Goal: Information Seeking & Learning: Learn about a topic

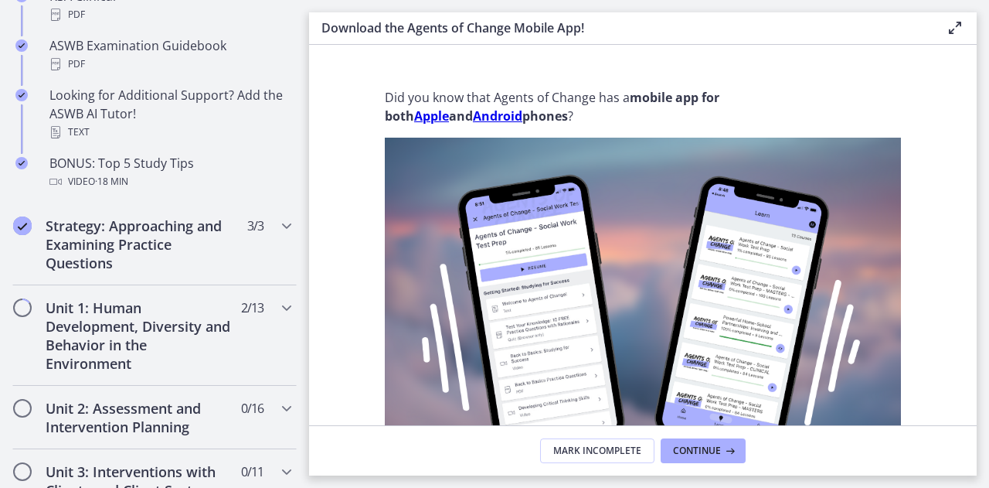
scroll to position [850, 0]
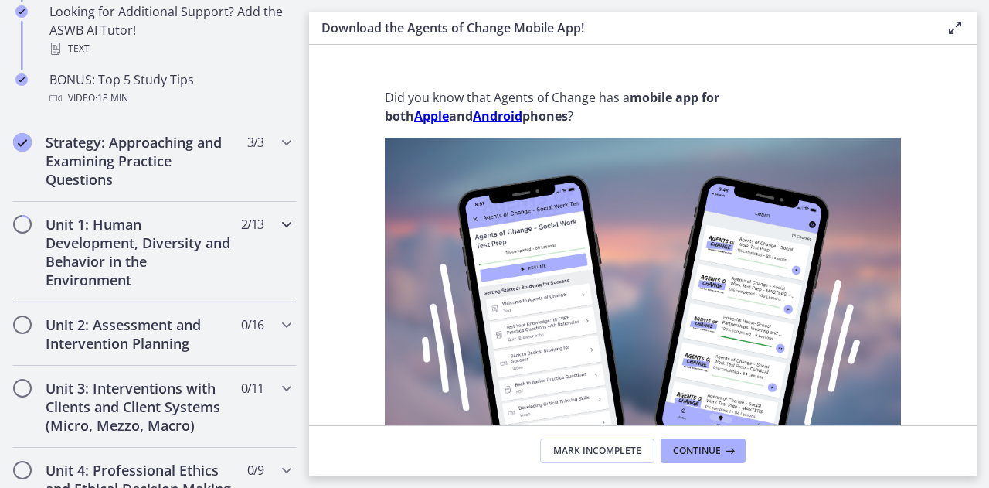
click at [277, 219] on icon "Chapters" at bounding box center [286, 224] width 19 height 19
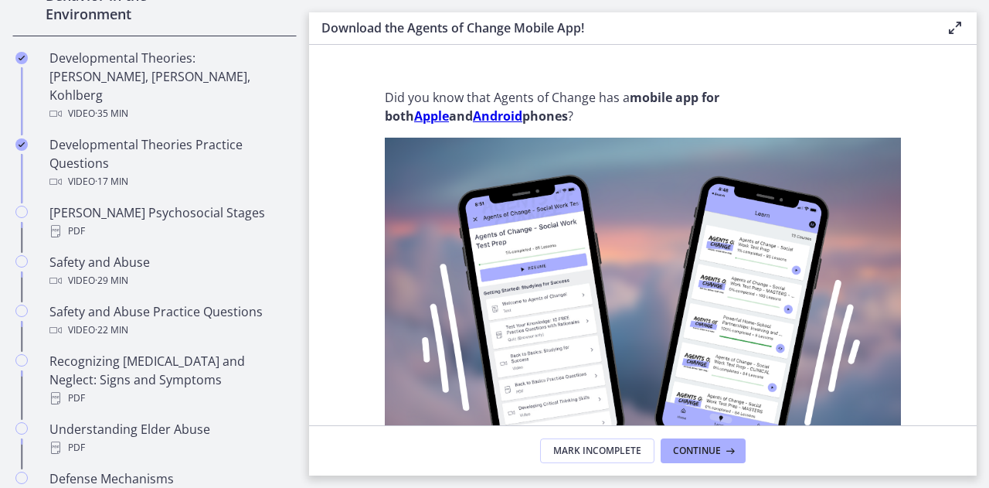
scroll to position [464, 0]
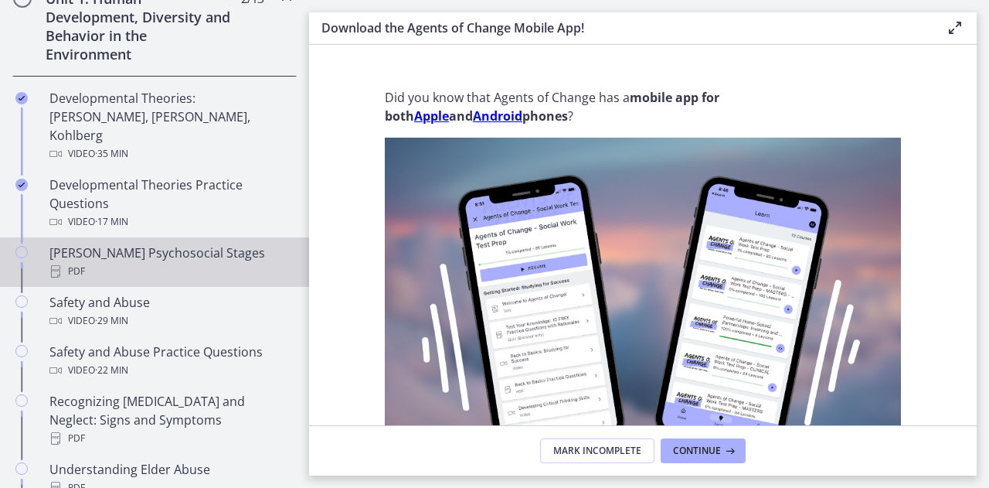
click at [139, 243] on div "[PERSON_NAME] Psychosocial Stages PDF" at bounding box center [169, 261] width 241 height 37
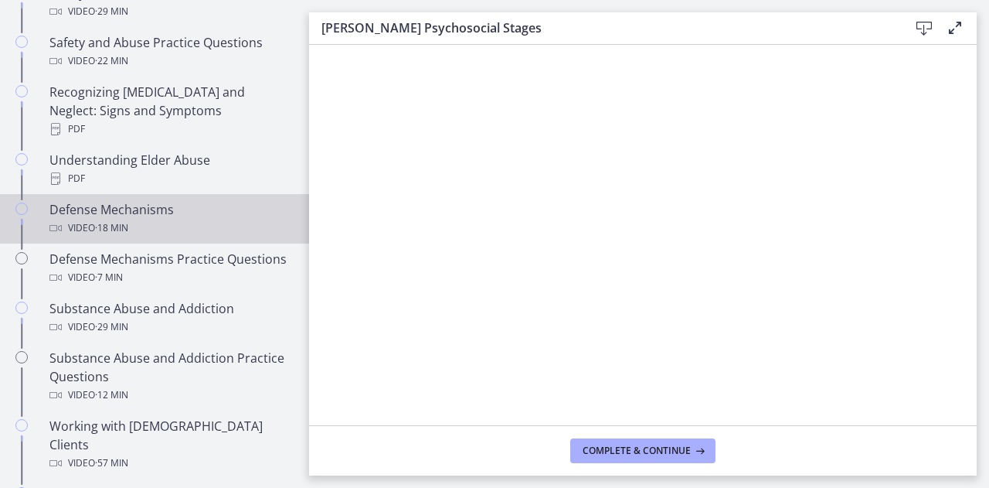
scroll to position [541, 0]
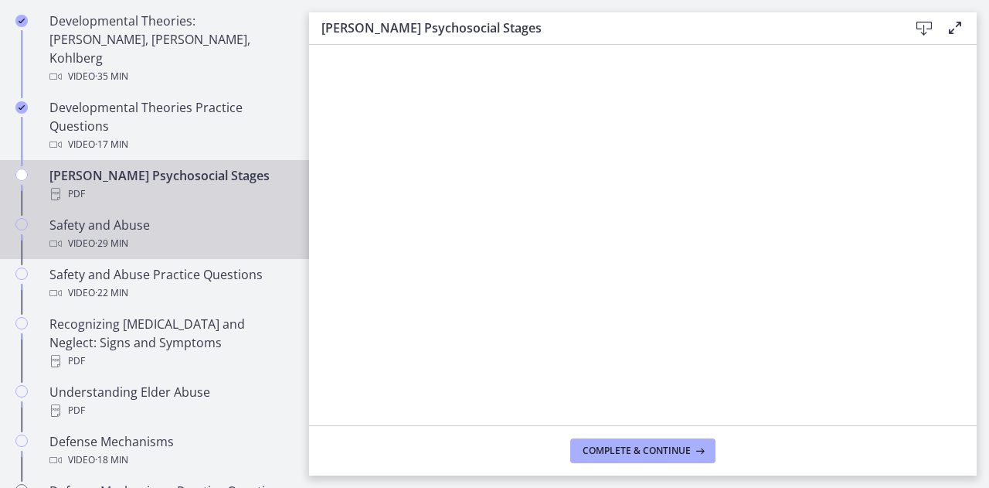
click at [94, 216] on div "Safety and Abuse Video · 29 min" at bounding box center [169, 234] width 241 height 37
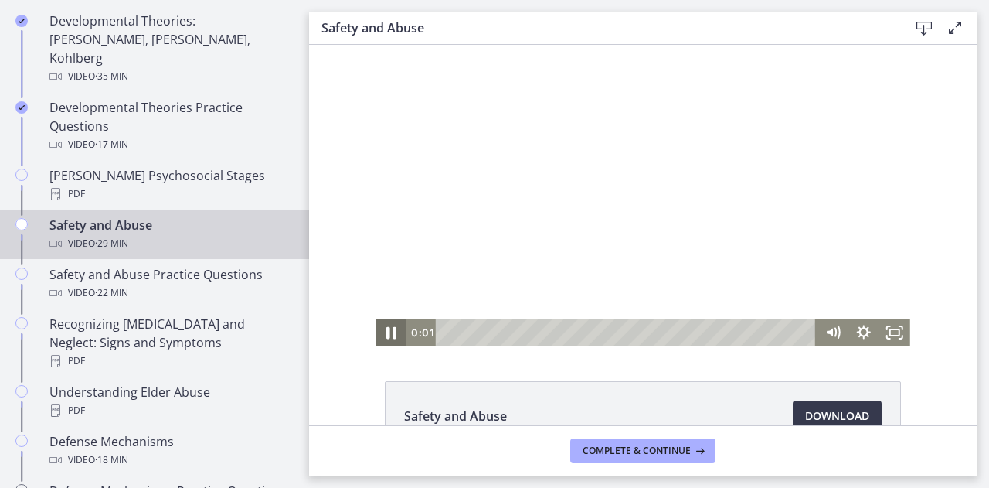
click at [392, 330] on icon "Pause" at bounding box center [390, 333] width 37 height 32
click at [386, 335] on icon "Play Video" at bounding box center [392, 332] width 31 height 26
drag, startPoint x: 1190, startPoint y: 390, endPoint x: 1191, endPoint y: 481, distance: 90.4
click at [882, 342] on icon "Fullscreen" at bounding box center [894, 333] width 37 height 32
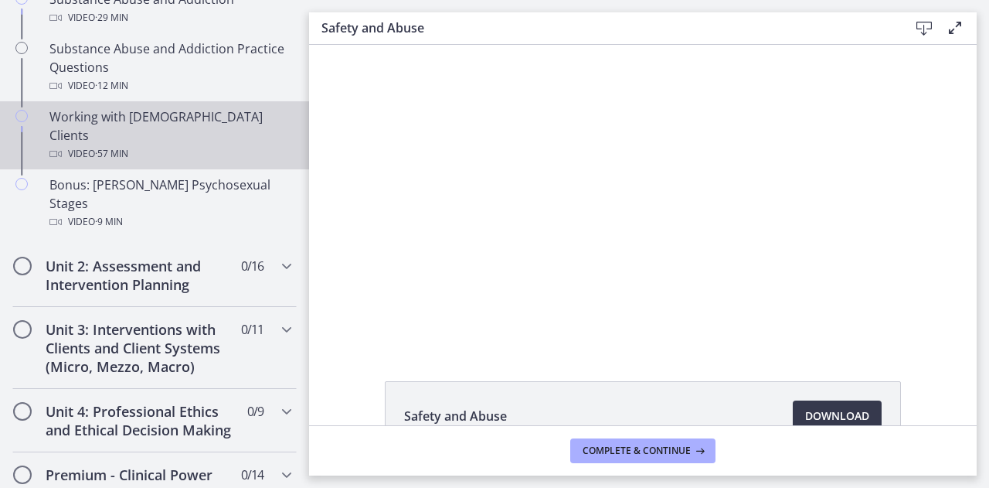
scroll to position [1159, 0]
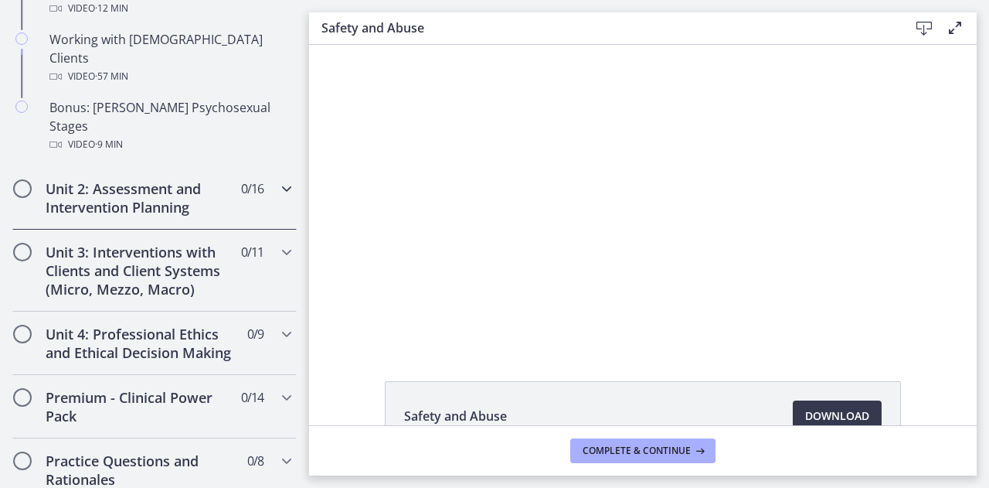
click at [277, 179] on icon "Chapters" at bounding box center [286, 188] width 19 height 19
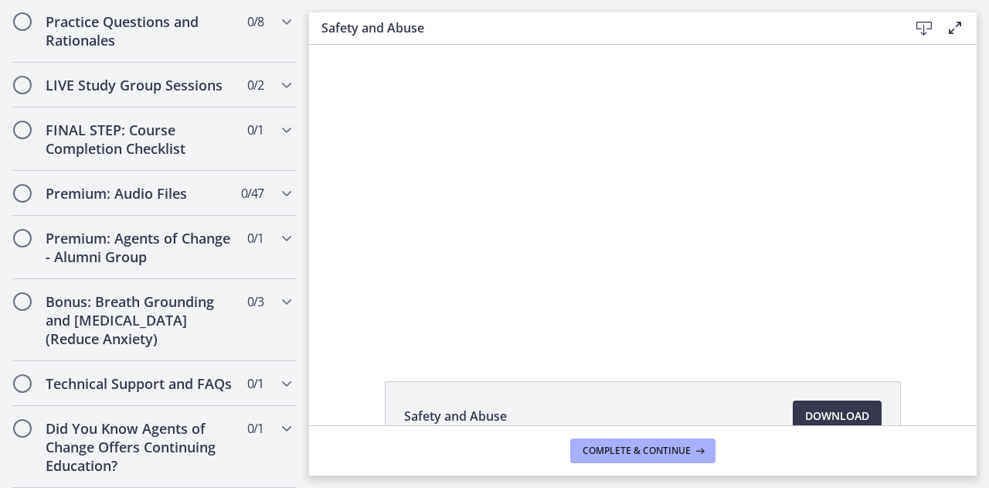
scroll to position [1849, 0]
click at [192, 184] on h2 "Premium: Audio Files" at bounding box center [140, 193] width 189 height 19
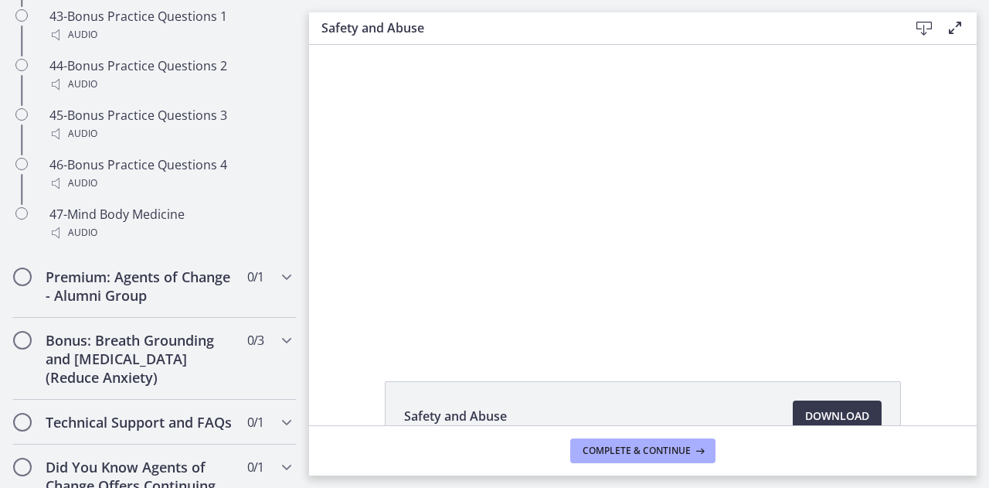
scroll to position [3237, 0]
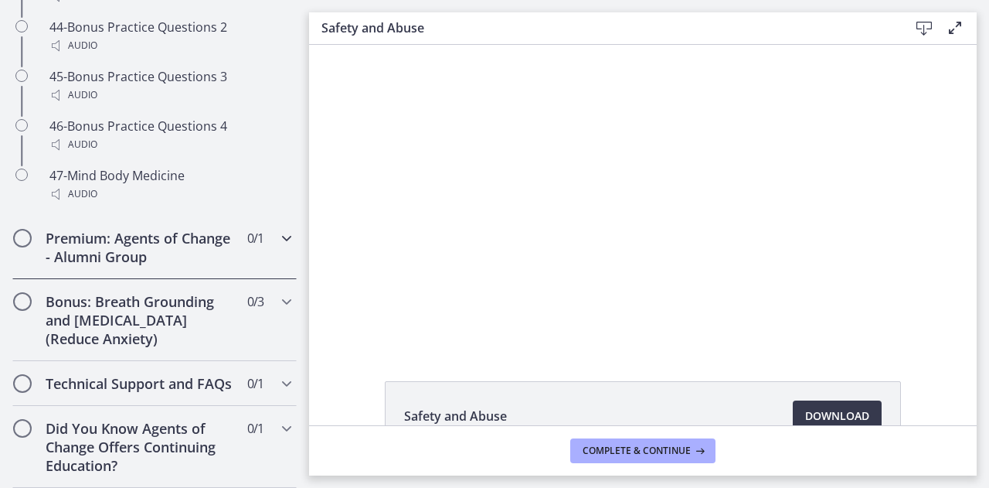
click at [217, 240] on h2 "Premium: Agents of Change - Alumni Group" at bounding box center [140, 247] width 189 height 37
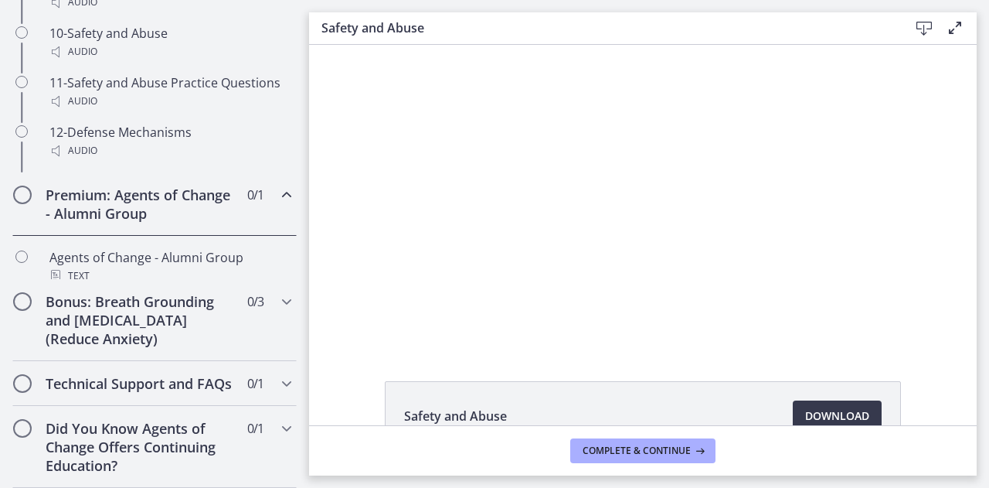
scroll to position [903, 0]
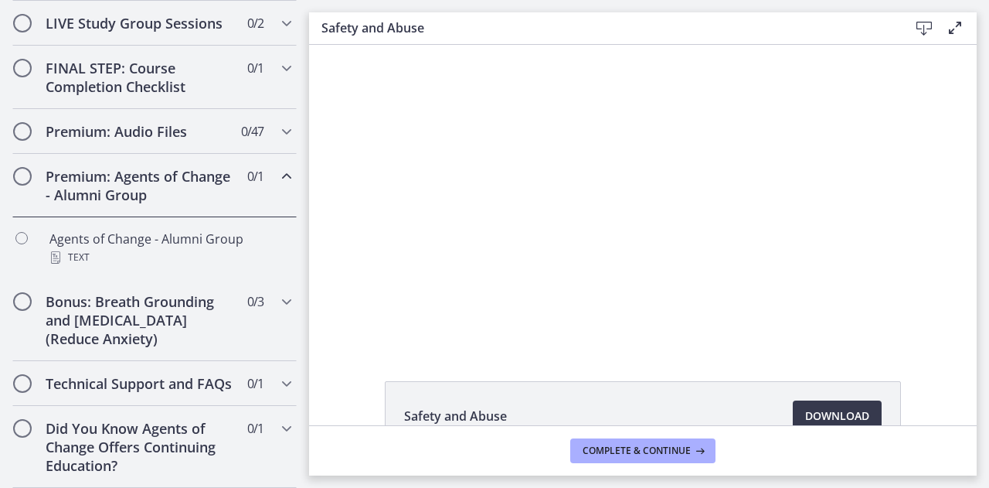
click at [263, 162] on div "Premium: Agents of Change - Alumni Group 0 / 1 Completed" at bounding box center [154, 185] width 284 height 63
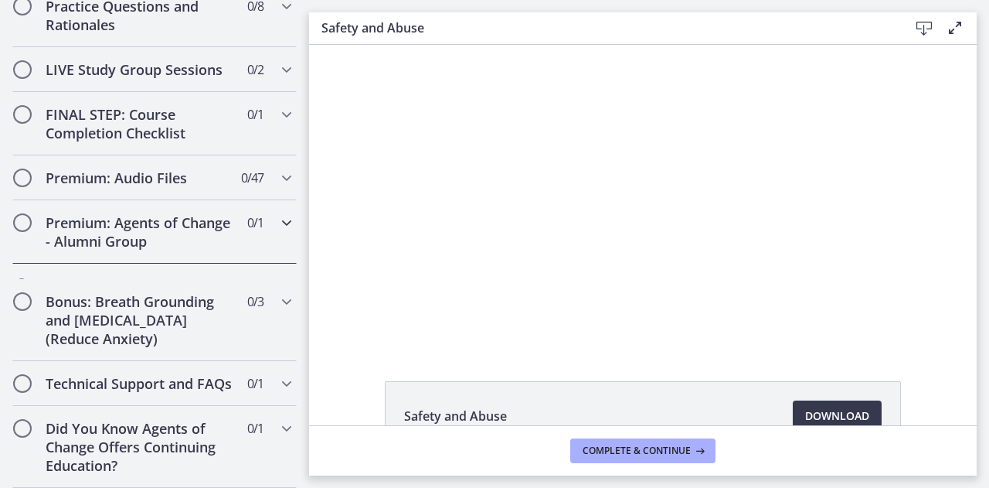
scroll to position [842, 0]
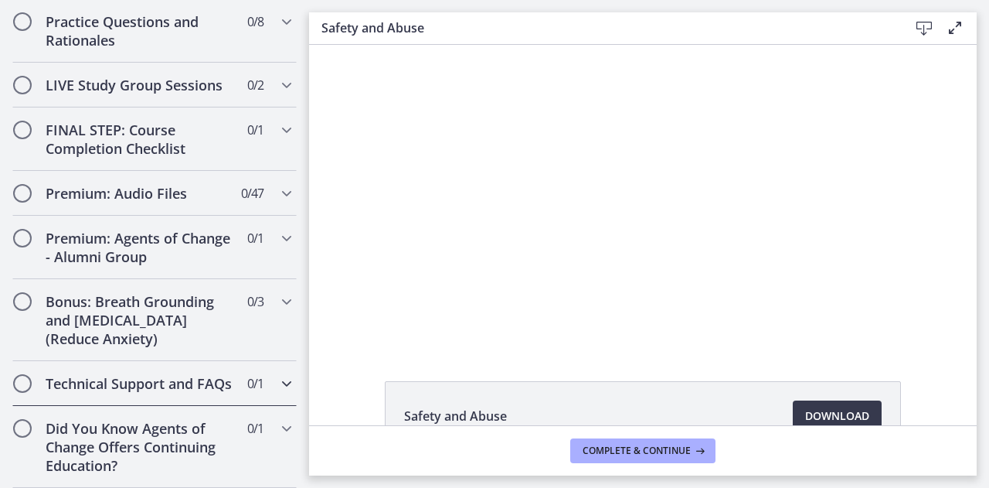
click at [277, 374] on icon "Chapters" at bounding box center [286, 383] width 19 height 19
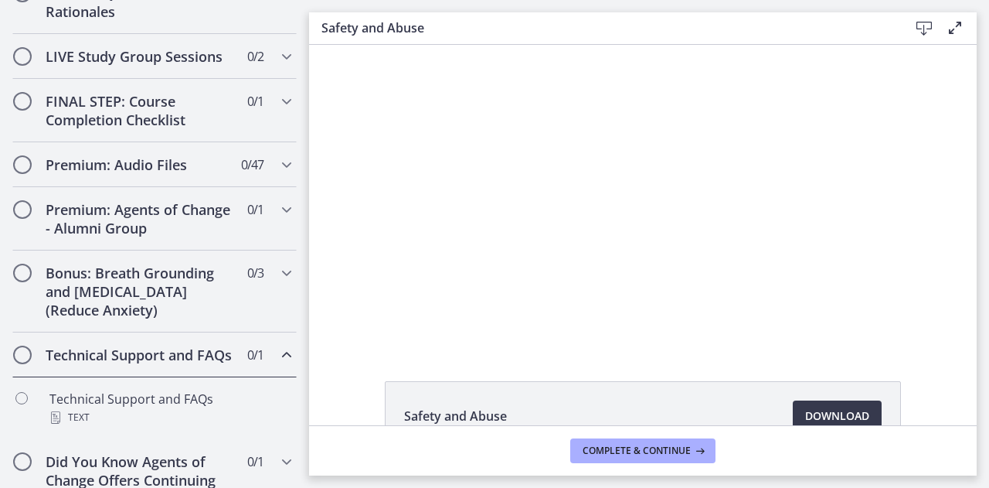
click at [277, 364] on icon "Chapters" at bounding box center [286, 354] width 19 height 19
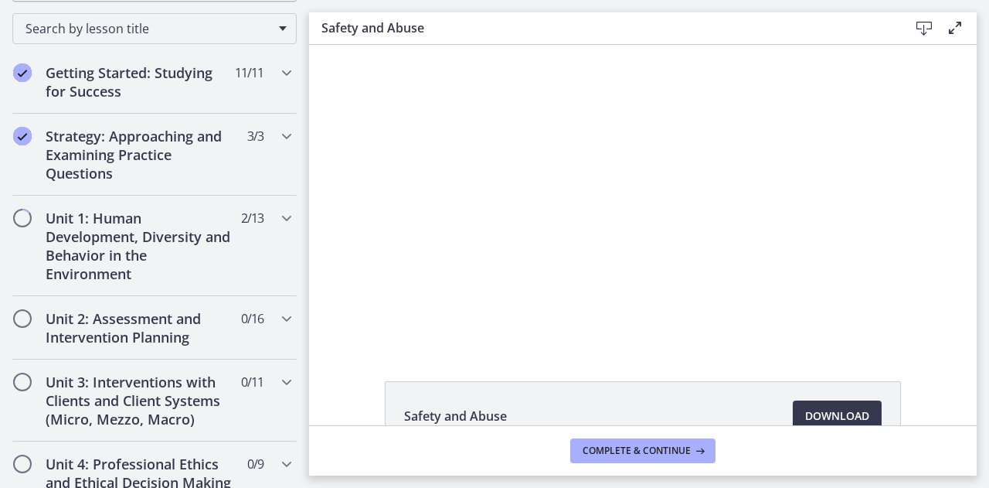
scroll to position [223, 0]
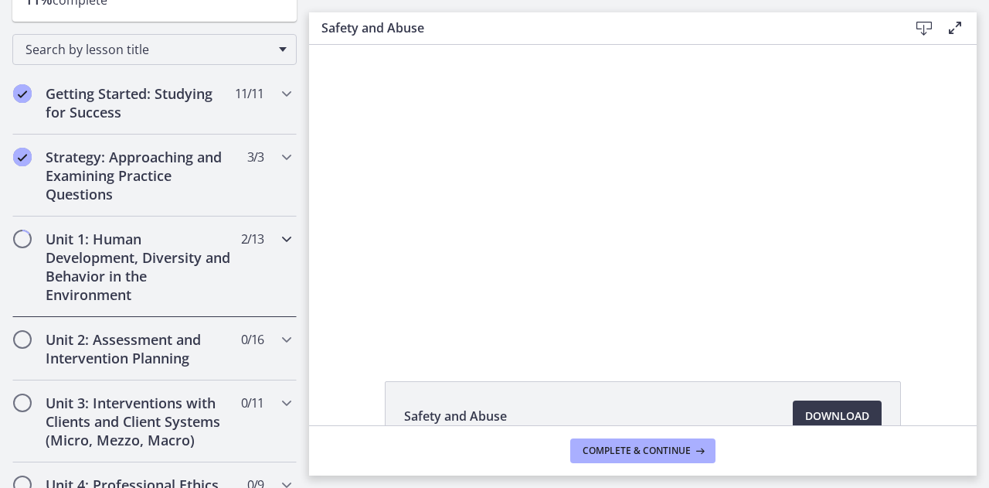
click at [277, 243] on icon "Chapters" at bounding box center [286, 239] width 19 height 19
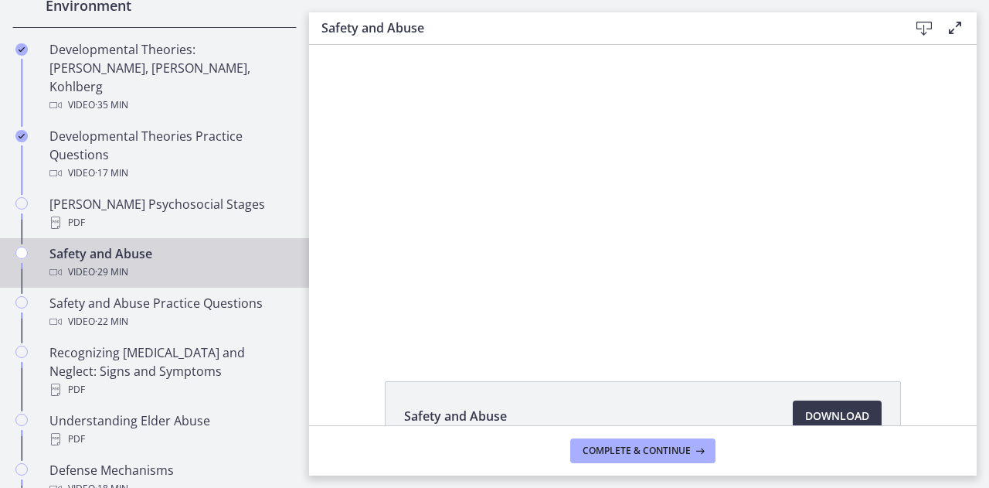
scroll to position [532, 0]
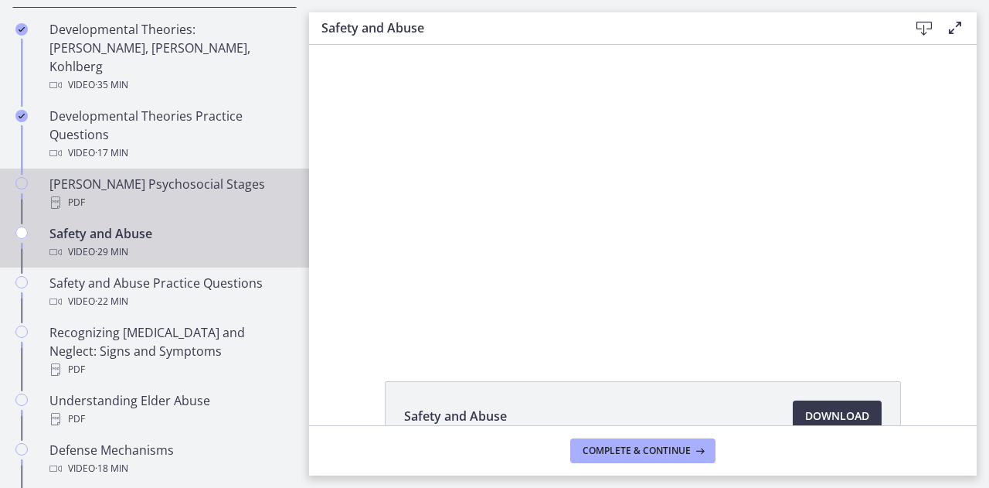
click at [22, 177] on icon "Chapters" at bounding box center [21, 183] width 12 height 12
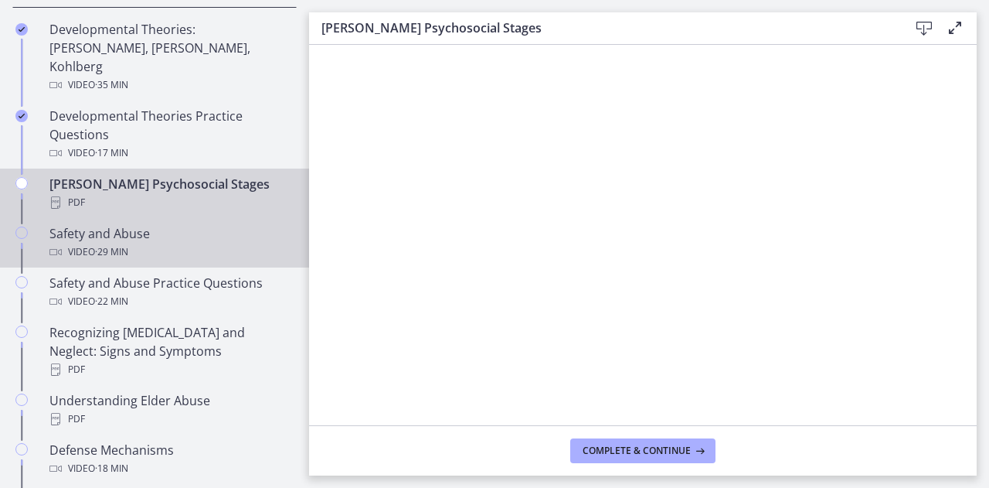
click at [53, 224] on div "Safety and Abuse Video · 29 min" at bounding box center [169, 242] width 241 height 37
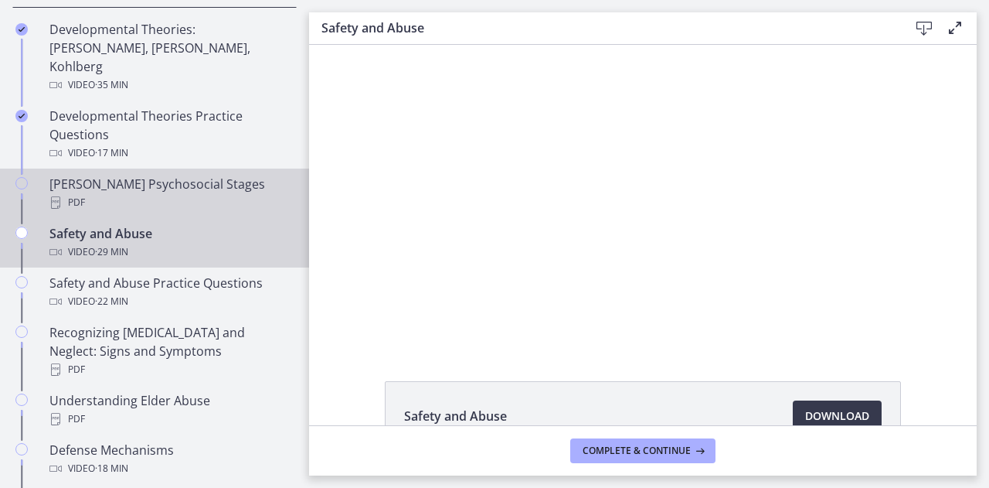
drag, startPoint x: 26, startPoint y: 165, endPoint x: 233, endPoint y: 158, distance: 207.2
click at [233, 175] on div "[PERSON_NAME] Psychosocial Stages PDF" at bounding box center [169, 193] width 241 height 37
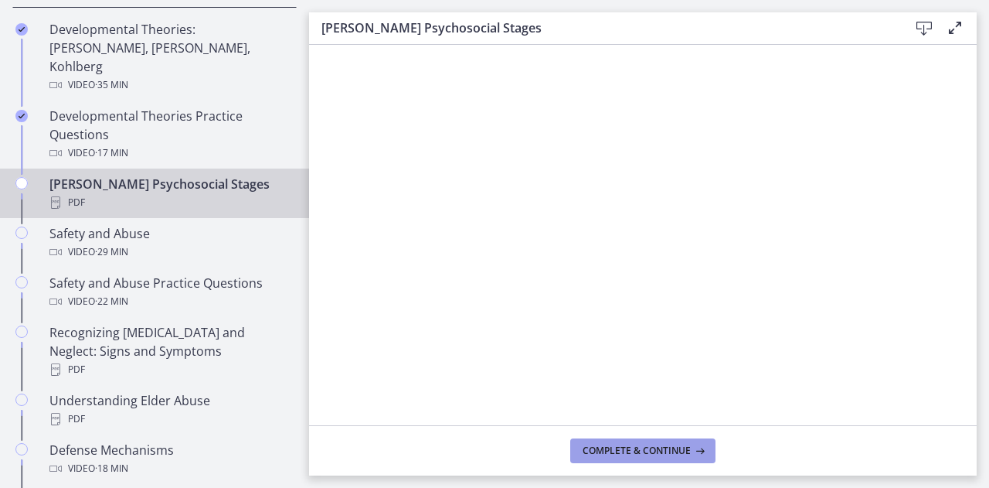
click at [660, 457] on button "Complete & continue" at bounding box center [642, 450] width 145 height 25
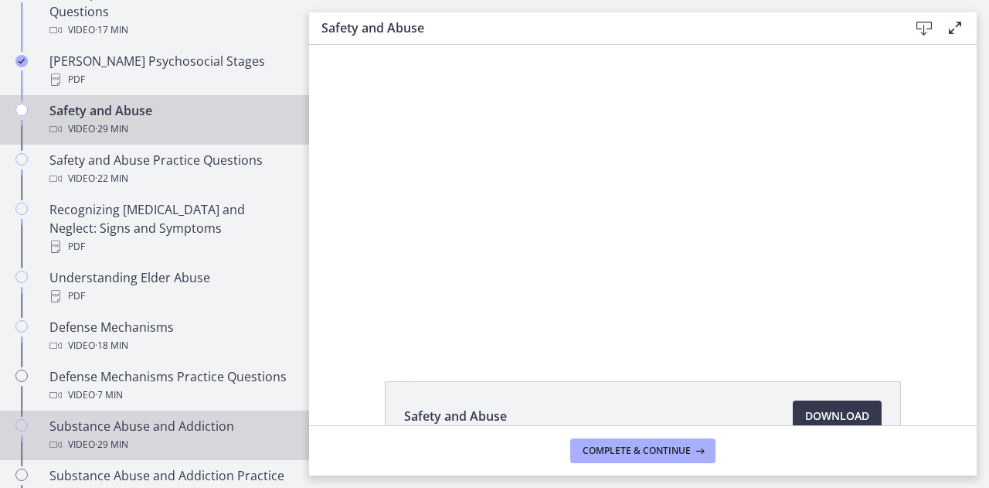
scroll to position [610, 0]
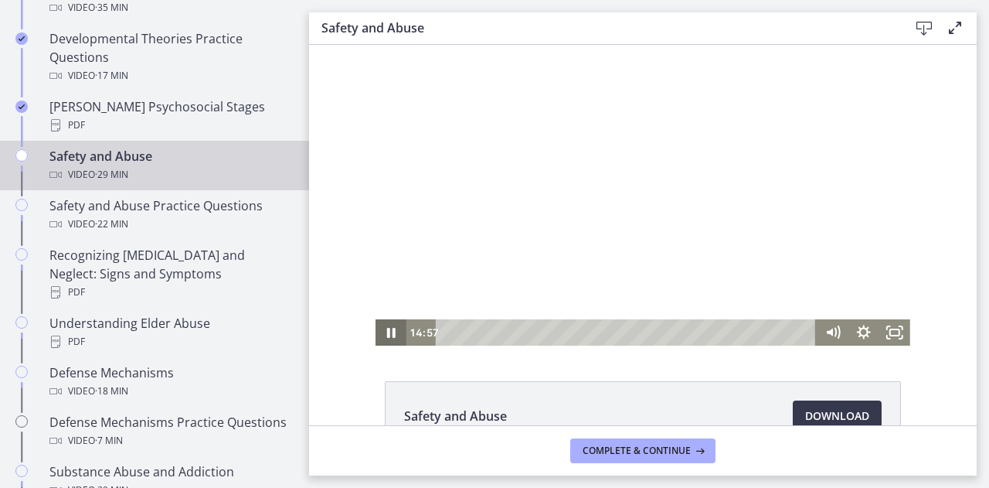
click at [381, 330] on icon "Pause" at bounding box center [391, 332] width 31 height 26
click at [381, 330] on icon "Play Video" at bounding box center [392, 332] width 31 height 26
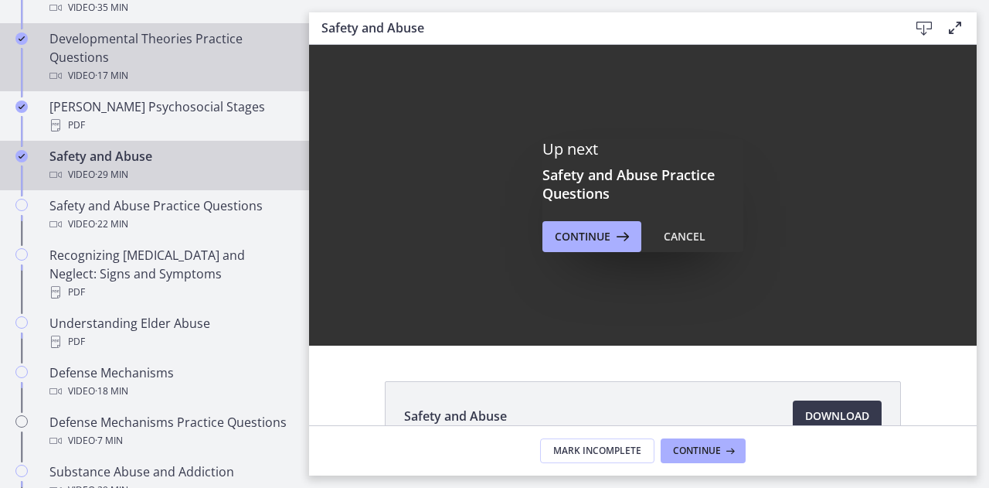
scroll to position [0, 0]
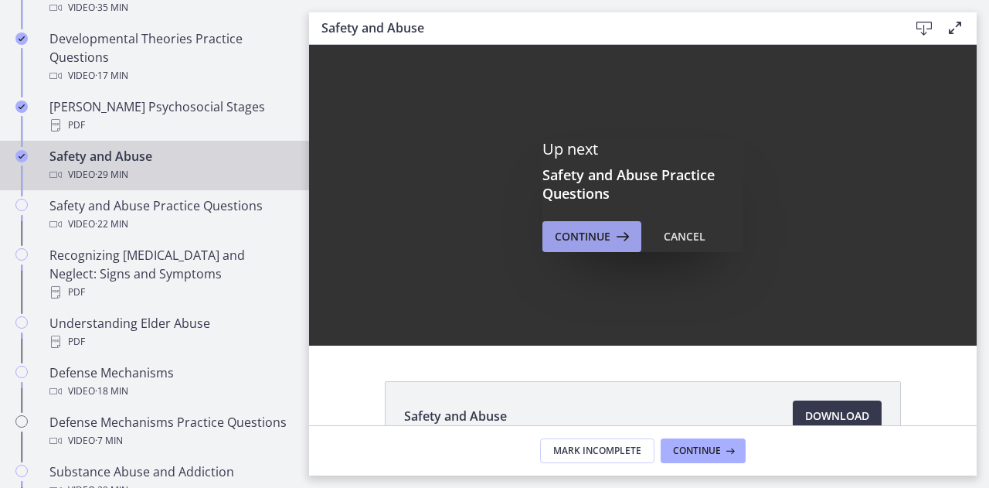
click at [559, 231] on span "Continue" at bounding box center [583, 236] width 56 height 19
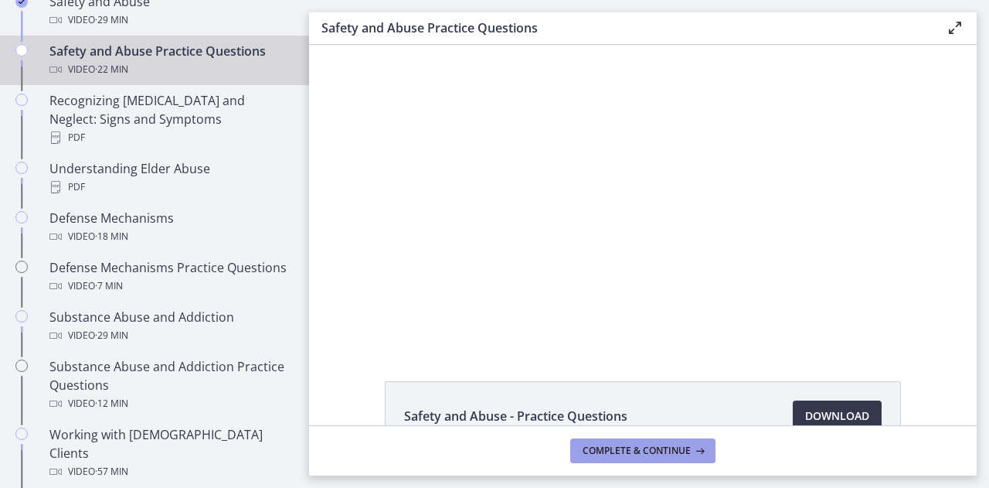
click at [643, 455] on span "Complete & continue" at bounding box center [637, 450] width 108 height 12
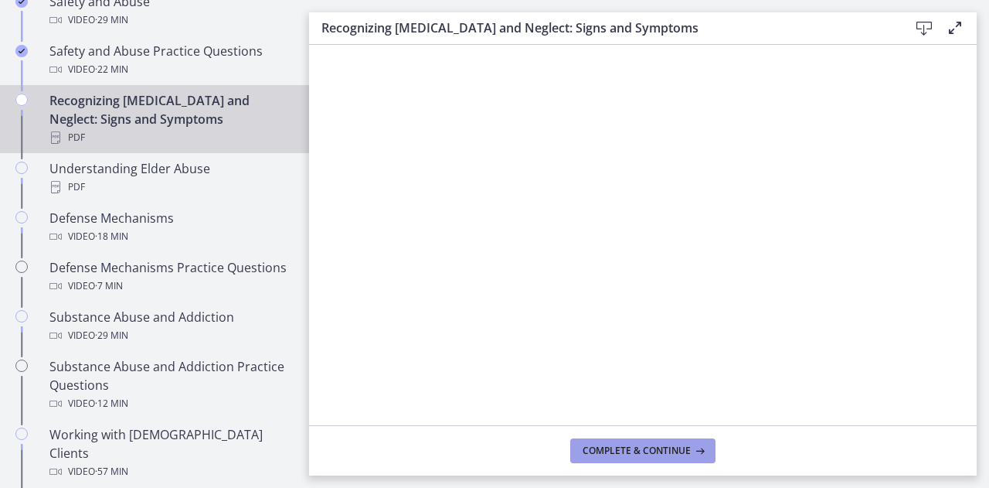
click at [631, 452] on span "Complete & continue" at bounding box center [637, 450] width 108 height 12
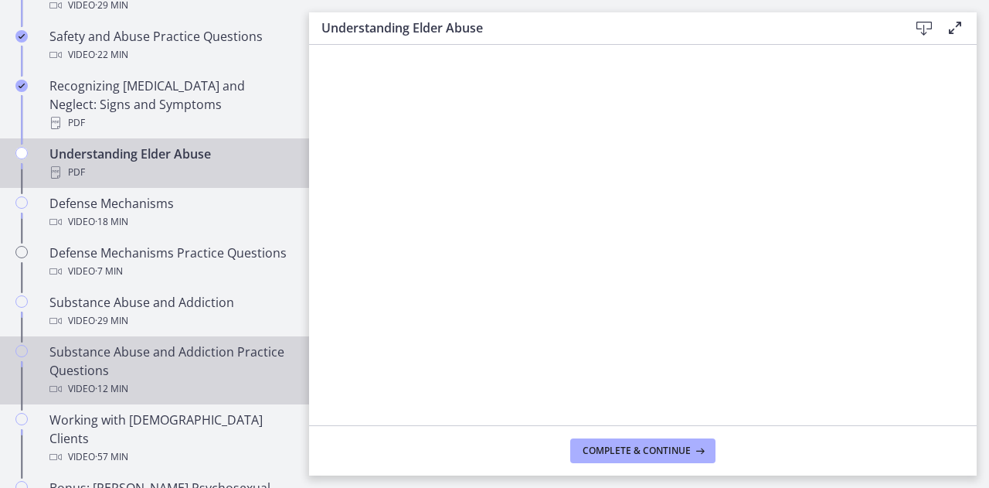
scroll to position [764, 0]
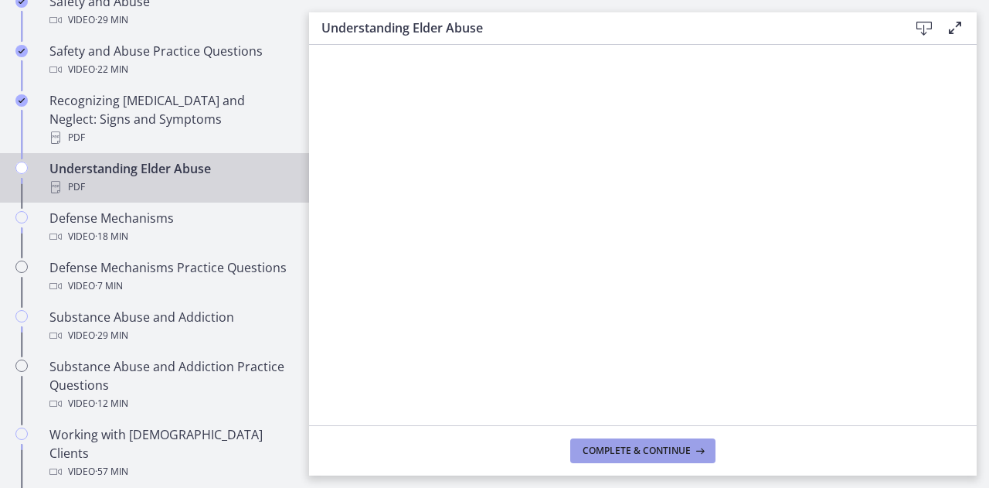
click at [634, 449] on span "Complete & continue" at bounding box center [637, 450] width 108 height 12
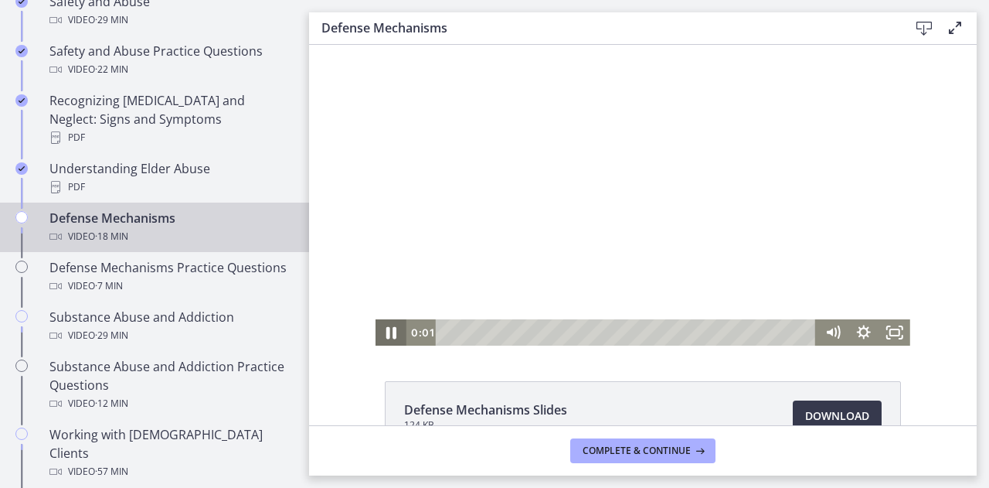
click at [386, 329] on icon "Pause" at bounding box center [391, 333] width 10 height 12
click at [389, 332] on icon "Play Video" at bounding box center [393, 332] width 8 height 11
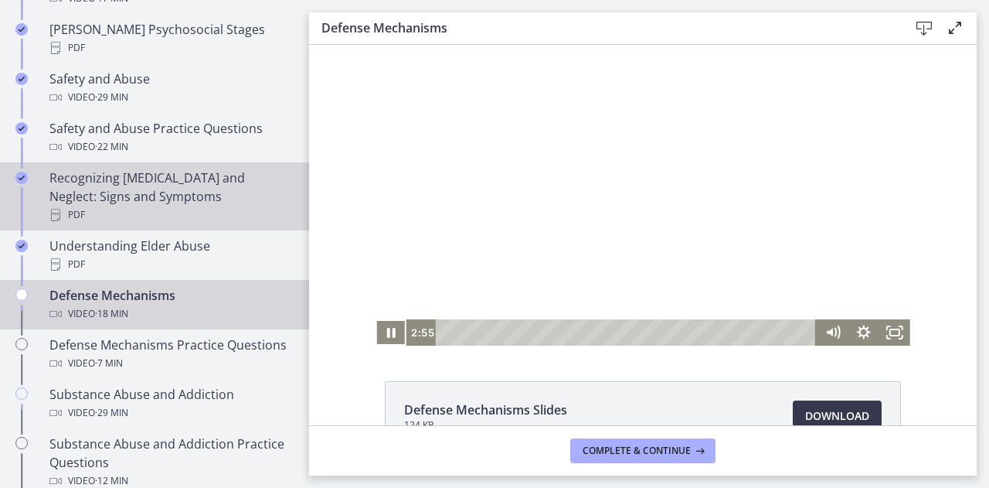
scroll to position [764, 0]
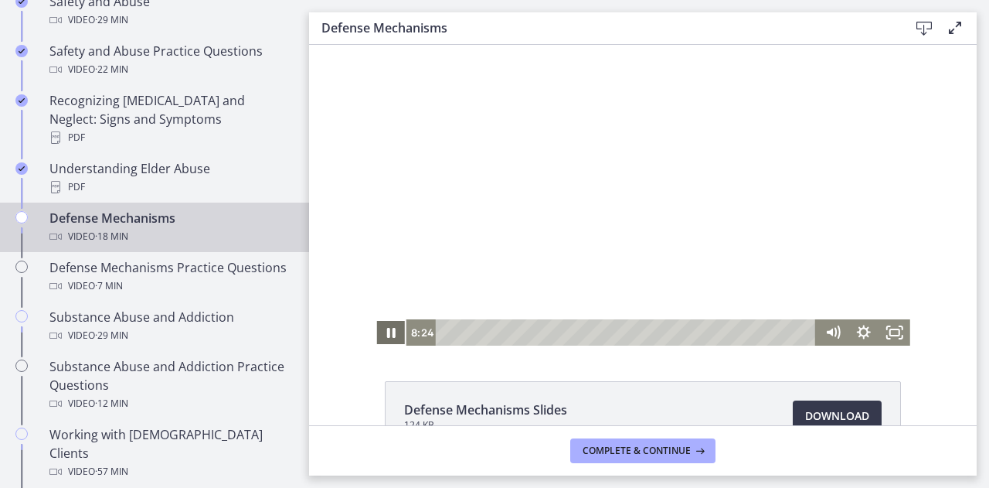
click at [384, 329] on icon "Pause" at bounding box center [391, 332] width 31 height 26
click at [389, 329] on icon "Play Video" at bounding box center [393, 332] width 8 height 11
click at [387, 329] on icon "Pause" at bounding box center [391, 333] width 9 height 10
click at [388, 329] on icon "Play Video" at bounding box center [392, 332] width 9 height 13
click at [384, 329] on icon "Pause" at bounding box center [391, 332] width 31 height 26
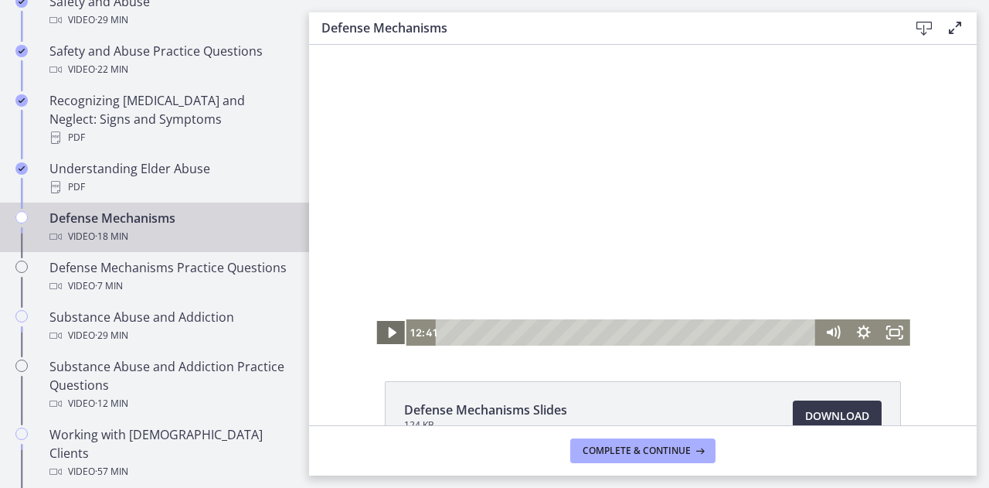
click at [387, 335] on icon "Play Video" at bounding box center [392, 332] width 31 height 26
click at [391, 325] on icon "Pause" at bounding box center [390, 333] width 37 height 32
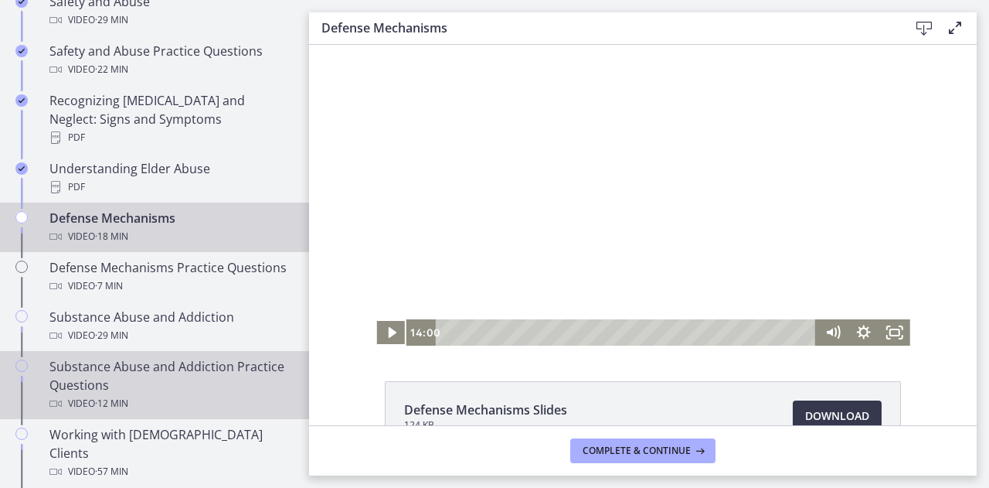
scroll to position [842, 0]
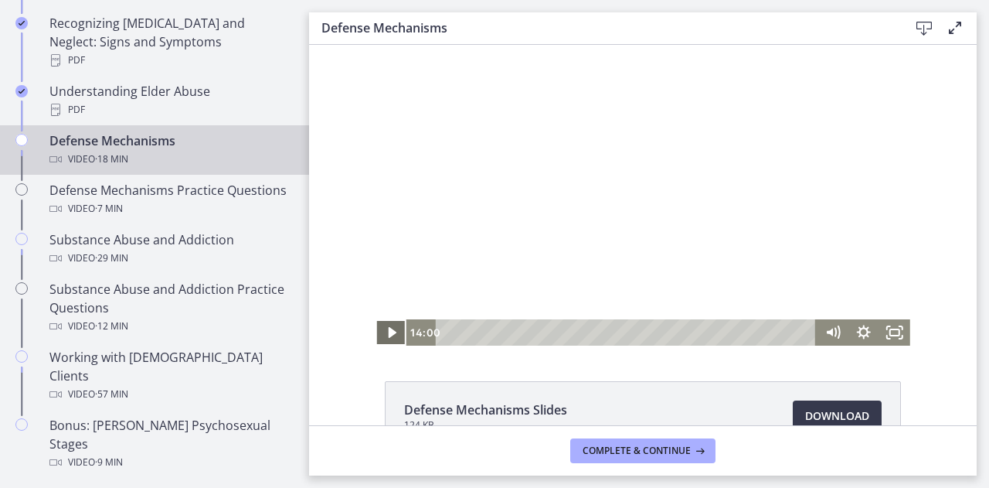
click at [382, 328] on icon "Play Video" at bounding box center [392, 332] width 31 height 26
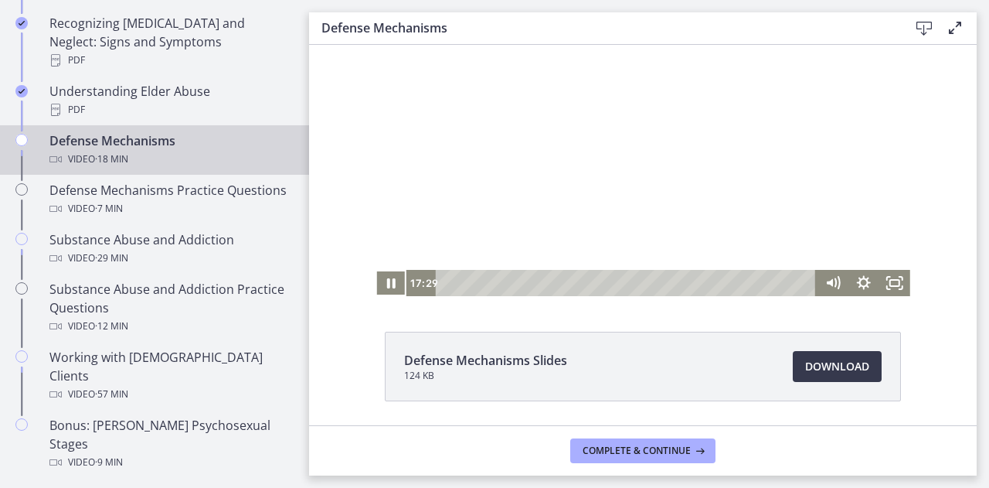
scroll to position [99, 0]
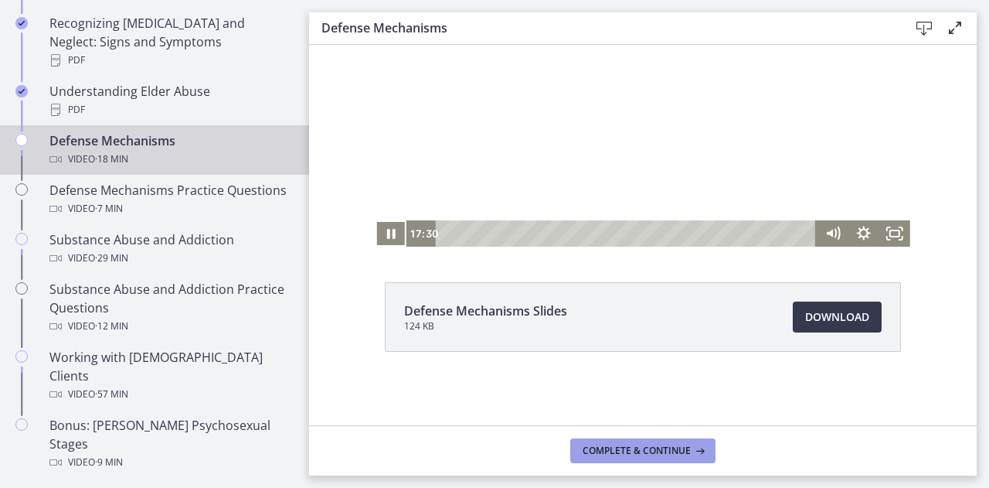
click at [648, 447] on span "Complete & continue" at bounding box center [637, 450] width 108 height 12
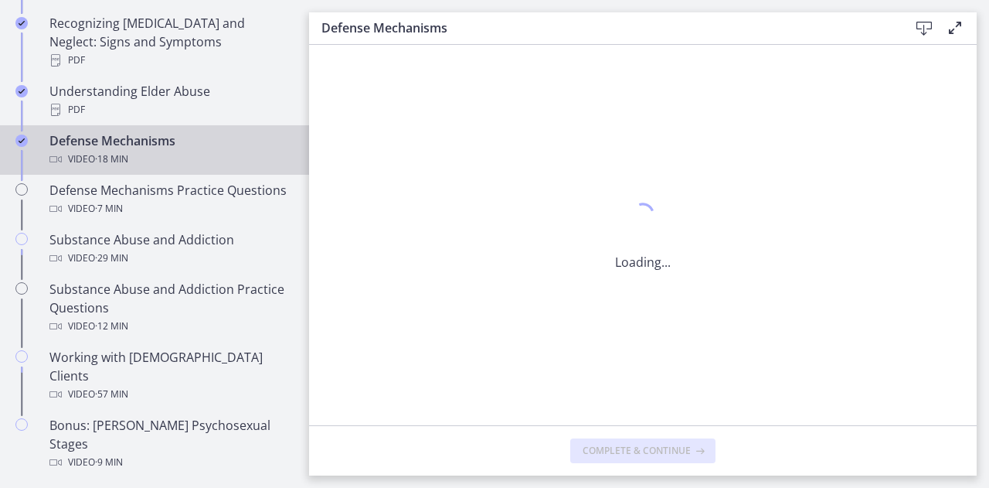
scroll to position [0, 0]
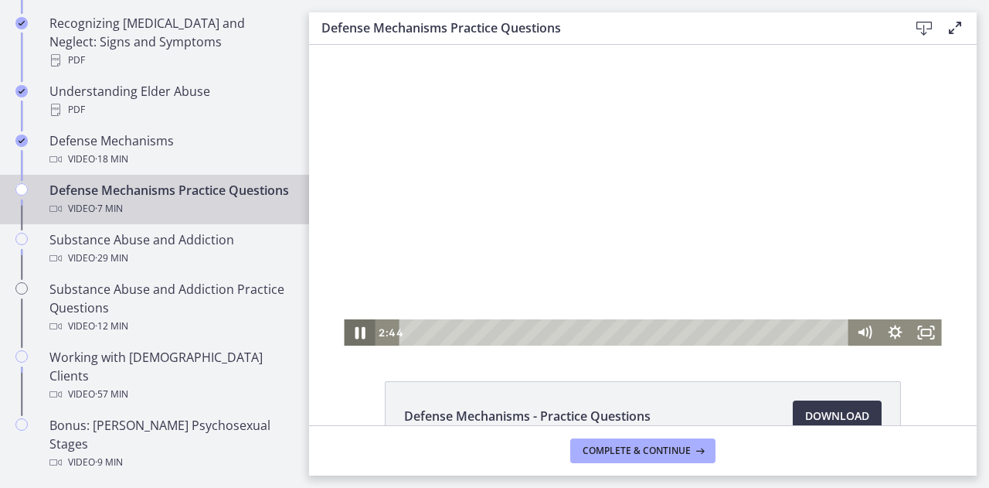
click at [348, 330] on icon "Pause" at bounding box center [359, 333] width 37 height 32
click at [348, 330] on icon "Play Video" at bounding box center [360, 333] width 37 height 32
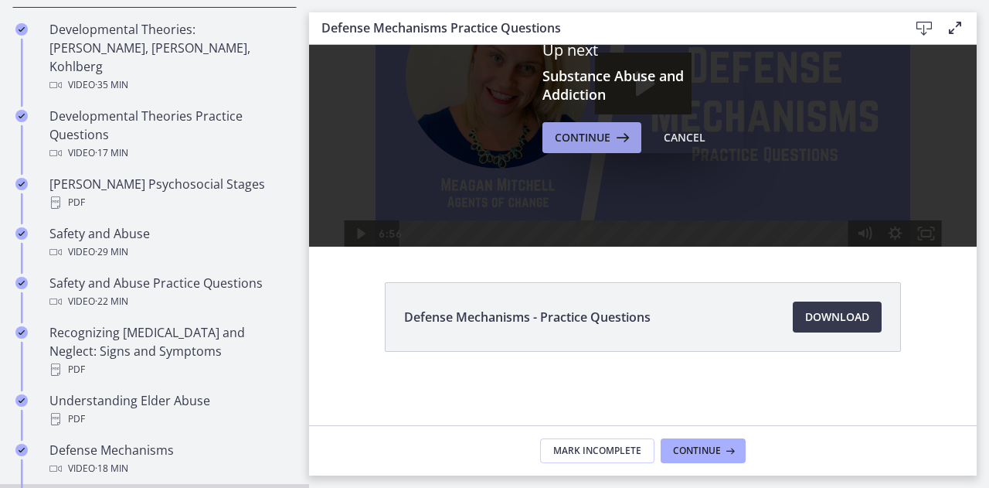
click at [601, 141] on span "Continue" at bounding box center [583, 137] width 56 height 19
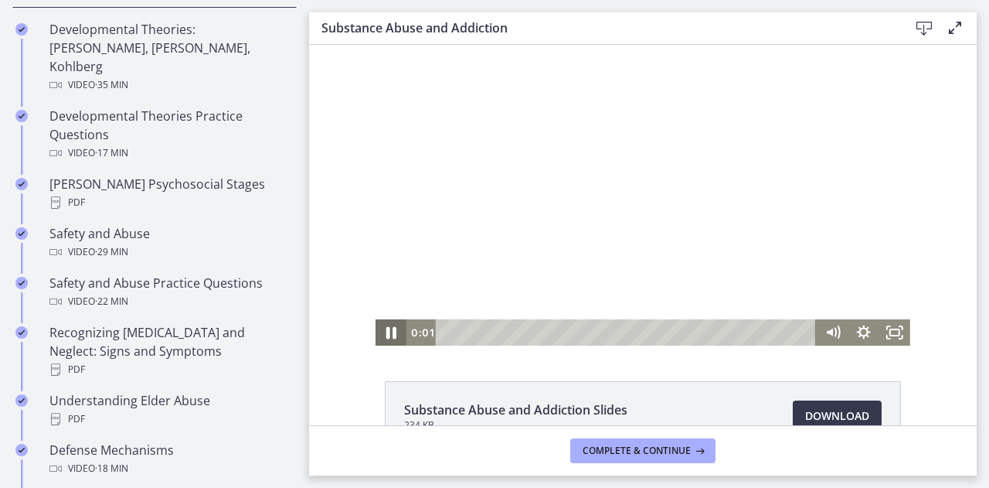
click at [386, 333] on icon "Pause" at bounding box center [391, 333] width 10 height 12
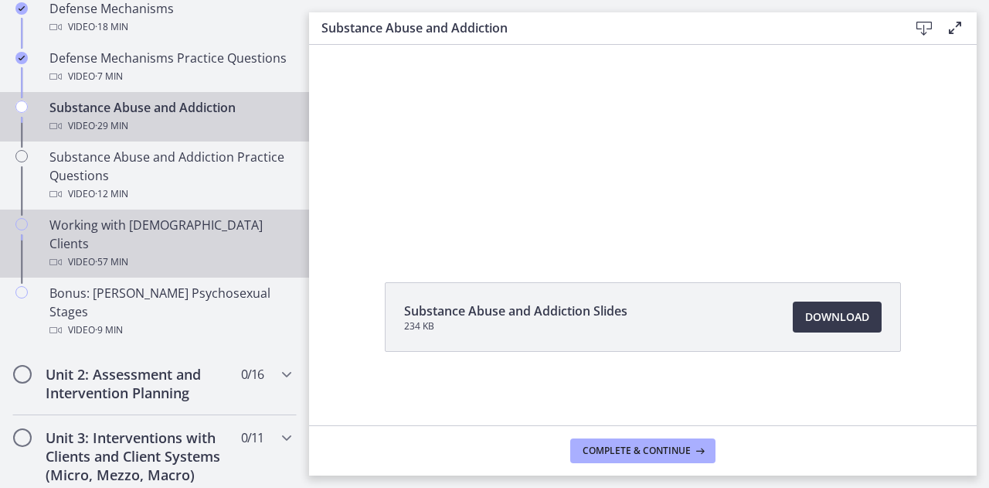
scroll to position [996, 0]
